Goal: Task Accomplishment & Management: Manage account settings

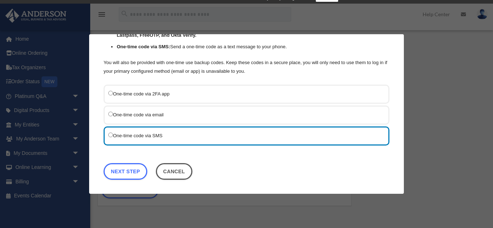
scroll to position [9, 0]
click at [118, 171] on link "Next Step" at bounding box center [126, 171] width 44 height 17
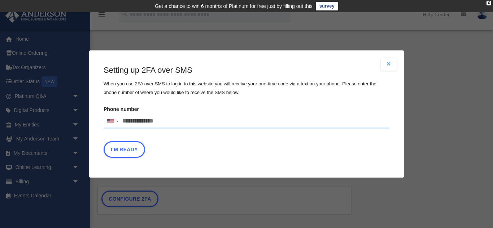
click at [142, 124] on input "Phone number United States +1 United Kingdom +44 Afghanistan (‫افغانستان‬‎) +93…" at bounding box center [247, 121] width 286 height 14
type input "**********"
click at [132, 150] on button "I'm Ready" at bounding box center [124, 149] width 41 height 17
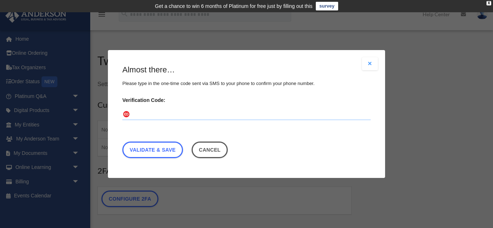
click at [160, 112] on input "Verification Code:" at bounding box center [246, 115] width 248 height 12
type input "******"
click at [154, 150] on link "Validate & Save" at bounding box center [152, 150] width 61 height 17
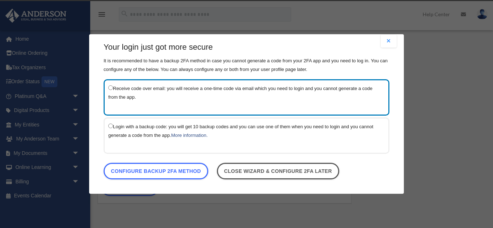
scroll to position [16, 0]
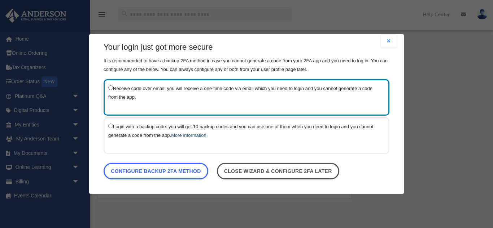
click at [194, 136] on link "More information." at bounding box center [189, 135] width 36 height 5
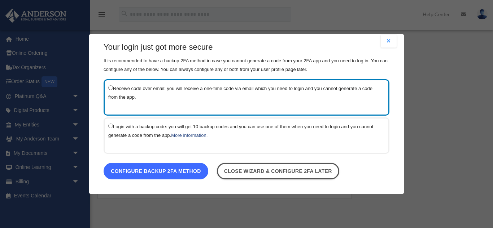
click at [164, 174] on link "Configure backup 2FA method" at bounding box center [156, 171] width 105 height 17
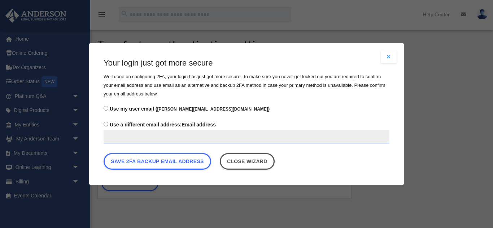
scroll to position [0, 0]
click at [116, 140] on input "Use a different email address: Email address" at bounding box center [247, 137] width 286 height 14
type input "*"
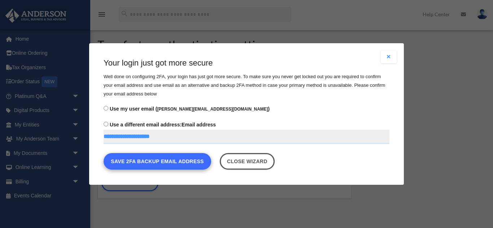
type input "**********"
click at [171, 163] on button "Save 2FA backup email address" at bounding box center [157, 161] width 107 height 17
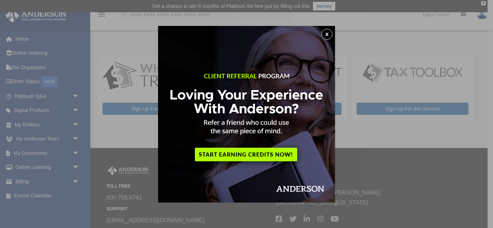
click at [326, 34] on button "x" at bounding box center [326, 34] width 11 height 11
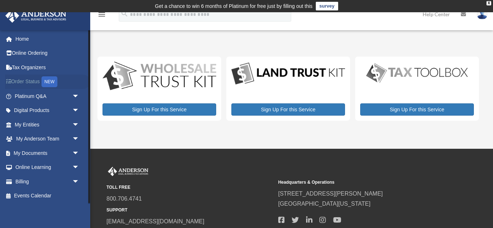
click at [18, 84] on link "Order Status NEW" at bounding box center [47, 82] width 85 height 15
